Goal: Task Accomplishment & Management: Manage account settings

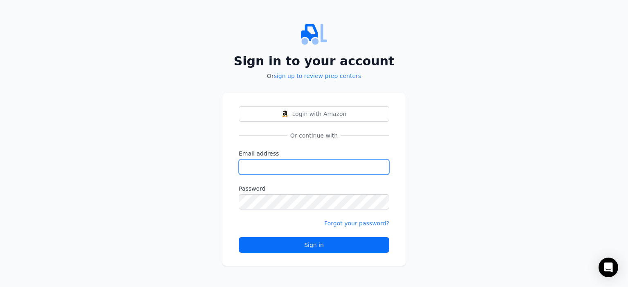
type input "[PERSON_NAME][EMAIL_ADDRESS][DOMAIN_NAME]"
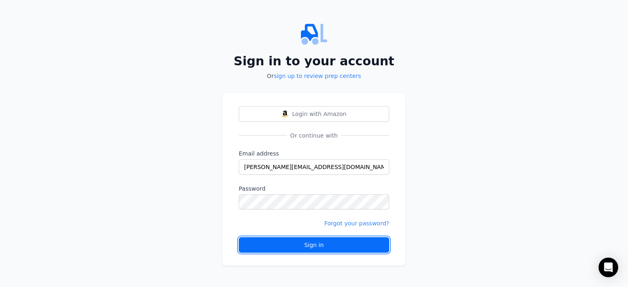
click at [305, 247] on div "Sign in" at bounding box center [314, 245] width 137 height 8
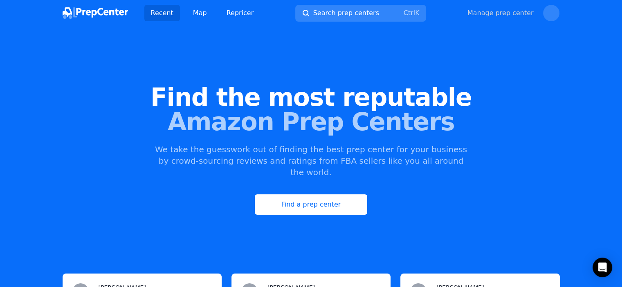
click at [515, 12] on link "Manage prep center" at bounding box center [500, 13] width 66 height 10
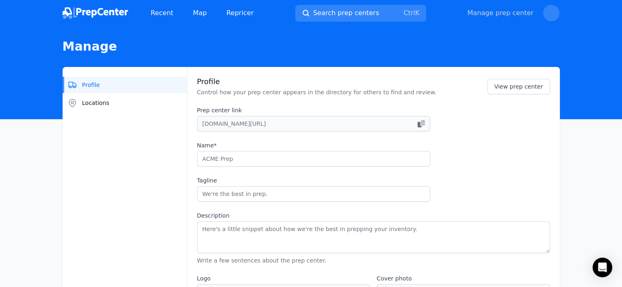
type input "Fulfillment-Box"
type input "Success has a storage space"
type textarea "Fulfillment-Box is a large German holding, which is engaged in warehouse mainte…"
type input "[URL][DOMAIN_NAME]"
type input "[PHONE_NUMBER]"
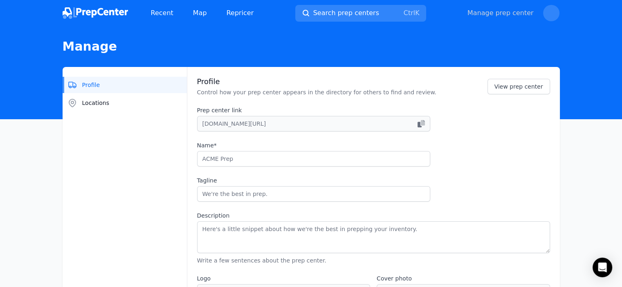
type input "[EMAIL_ADDRESS][DOMAIN_NAME]"
checkbox input "true"
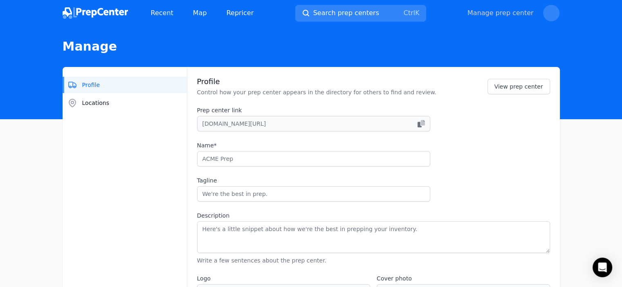
checkbox input "true"
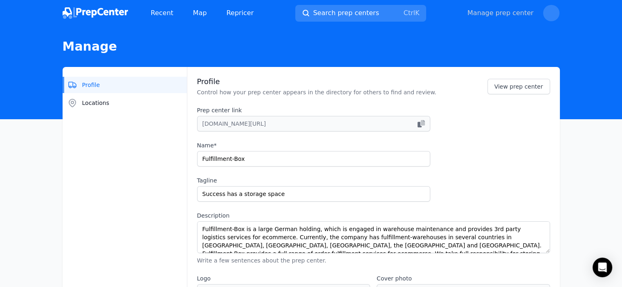
select select "24to48"
type input "fulfillmentbox"
type input "fulfillment_box"
type input "fulfillment-box-group/?viewAsMember=true"
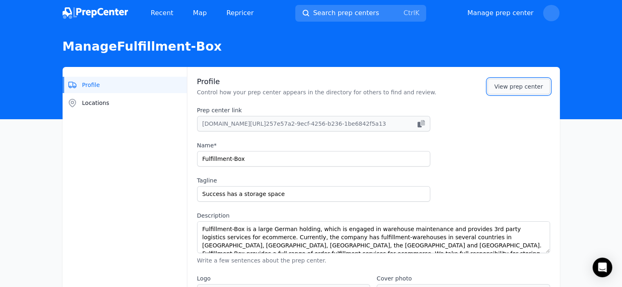
click at [533, 81] on link "View prep center" at bounding box center [518, 87] width 63 height 16
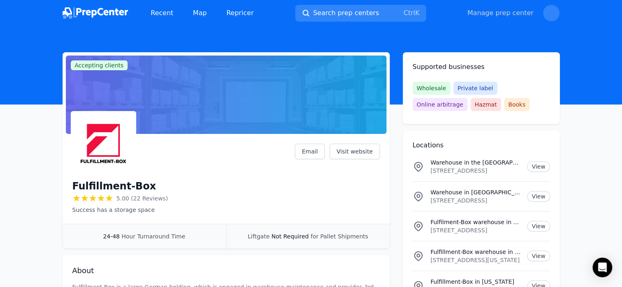
click at [500, 16] on link "Manage prep center" at bounding box center [500, 13] width 66 height 10
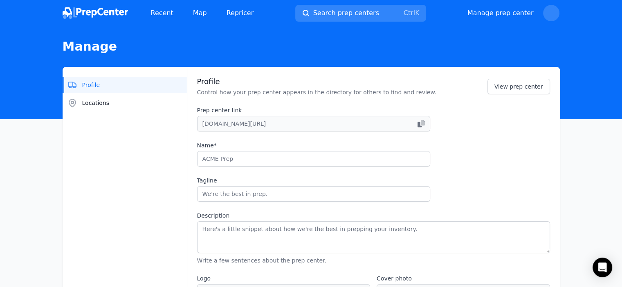
type input "Fulfillment-Box"
type input "Success has a storage space"
type textarea "Fulfillment-Box is a large German holding, which is engaged in warehouse mainte…"
type input "[URL][DOMAIN_NAME]"
type input "[PHONE_NUMBER]"
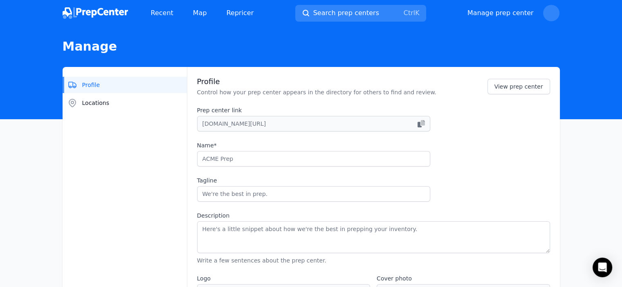
type input "[EMAIL_ADDRESS][DOMAIN_NAME]"
checkbox input "true"
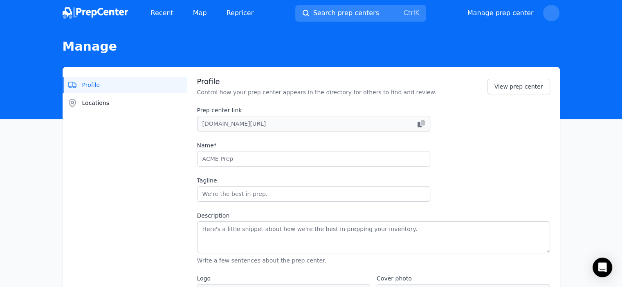
checkbox input "true"
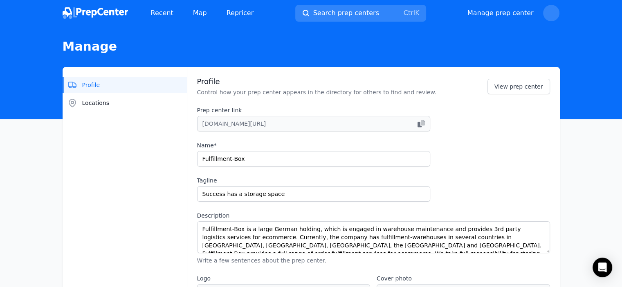
select select "24to48"
type input "fulfillmentbox"
type input "fulfillment_box"
type input "fulfillment-box-group/?viewAsMember=true"
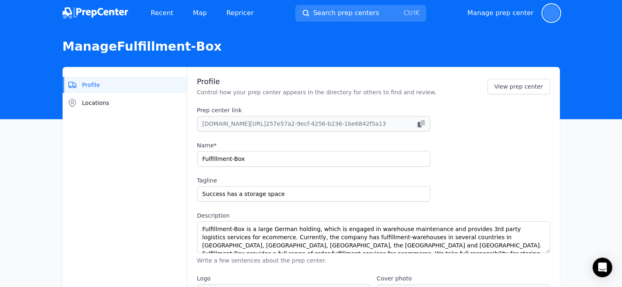
click at [552, 11] on span "button" at bounding box center [551, 13] width 16 height 16
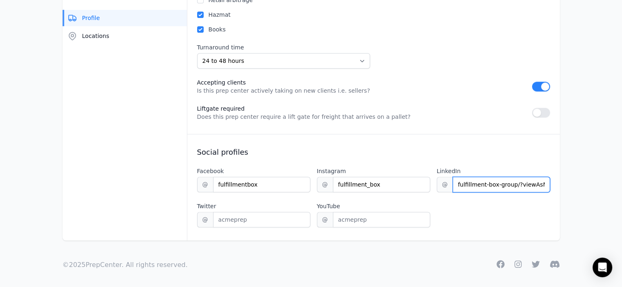
scroll to position [0, 25]
drag, startPoint x: 514, startPoint y: 181, endPoint x: 577, endPoint y: 177, distance: 63.5
drag, startPoint x: 579, startPoint y: 181, endPoint x: 628, endPoint y: 224, distance: 64.3
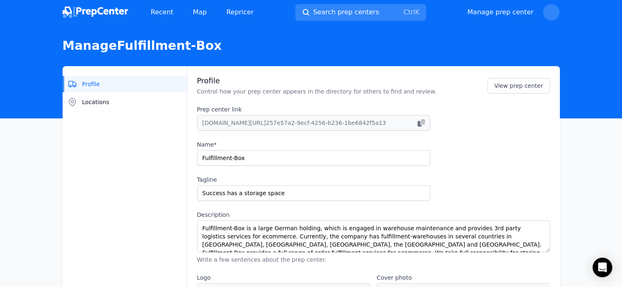
scroll to position [0, 0]
